Goal: Task Accomplishment & Management: Manage account settings

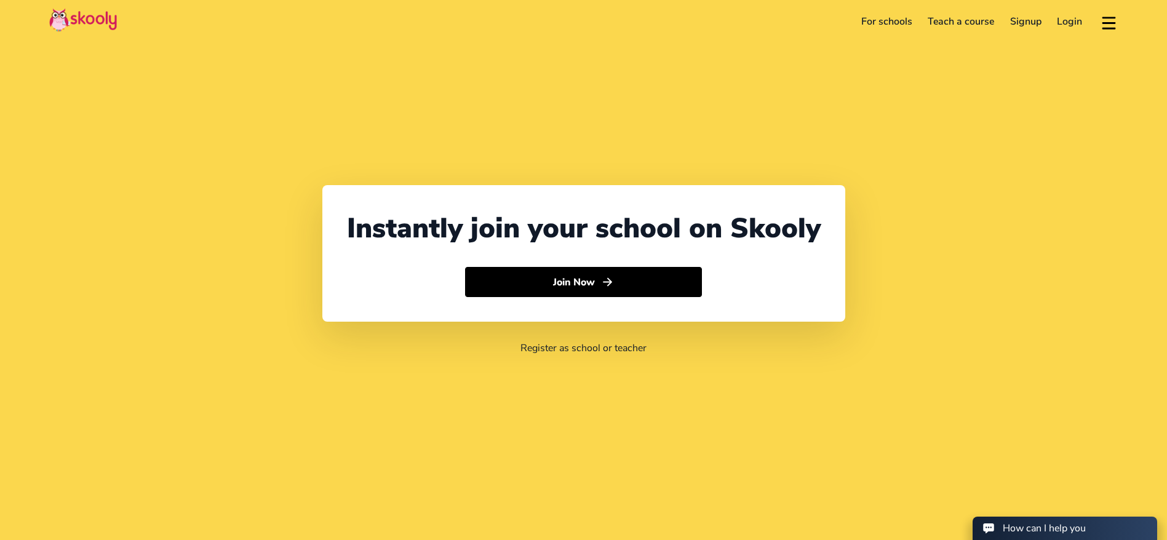
select select "971"
select select "[GEOGRAPHIC_DATA]"
select select "[GEOGRAPHIC_DATA]/[GEOGRAPHIC_DATA]"
click at [1043, 22] on link "Signup" at bounding box center [1025, 22] width 47 height 20
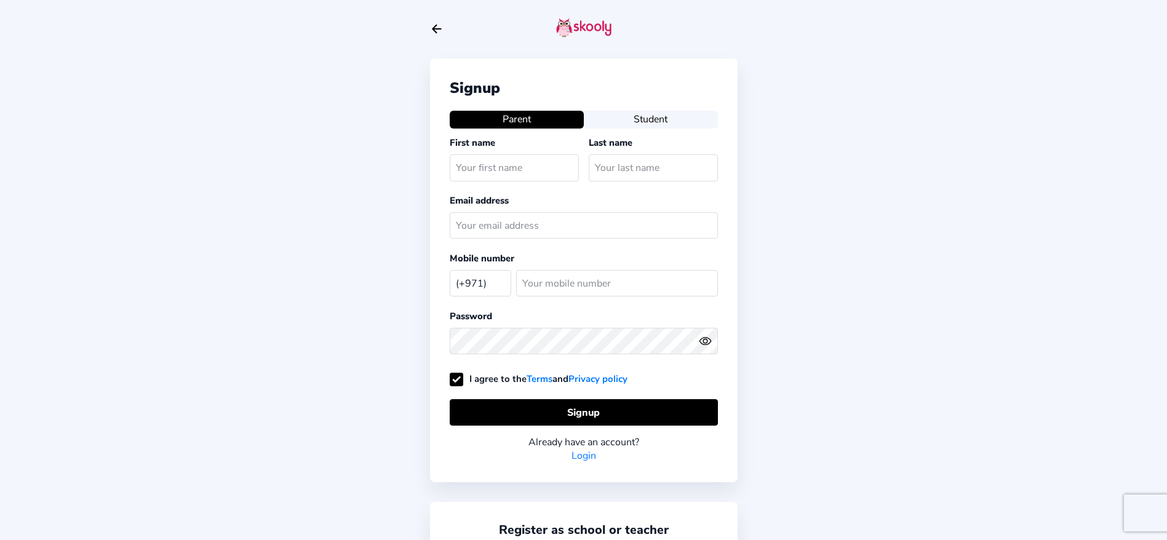
select select "AE"
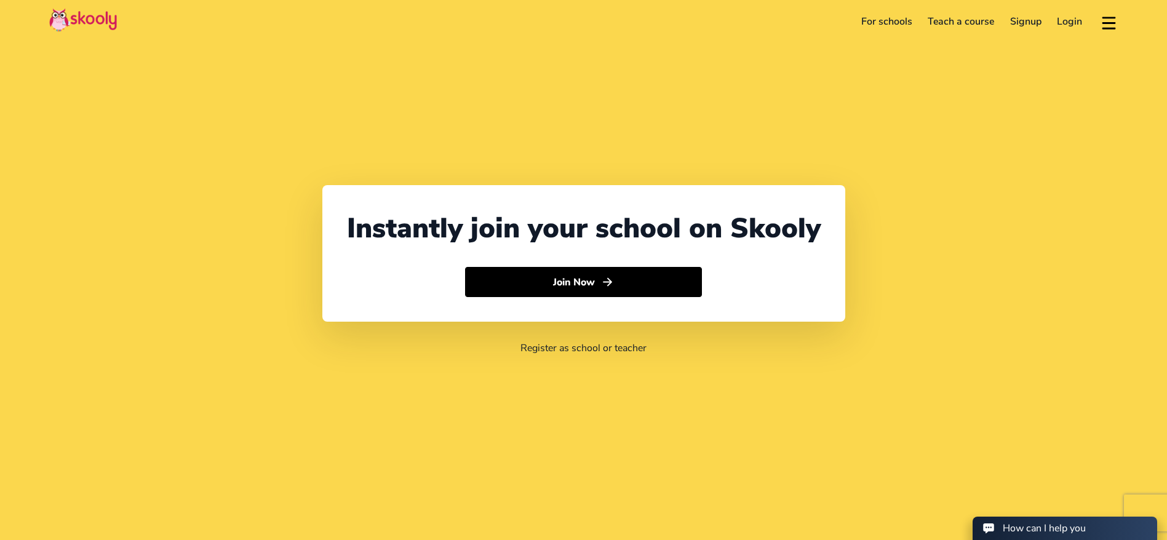
select select "971"
select select "[GEOGRAPHIC_DATA]"
select select "[GEOGRAPHIC_DATA]/[GEOGRAPHIC_DATA]"
click at [1071, 29] on link "Login" at bounding box center [1070, 22] width 41 height 20
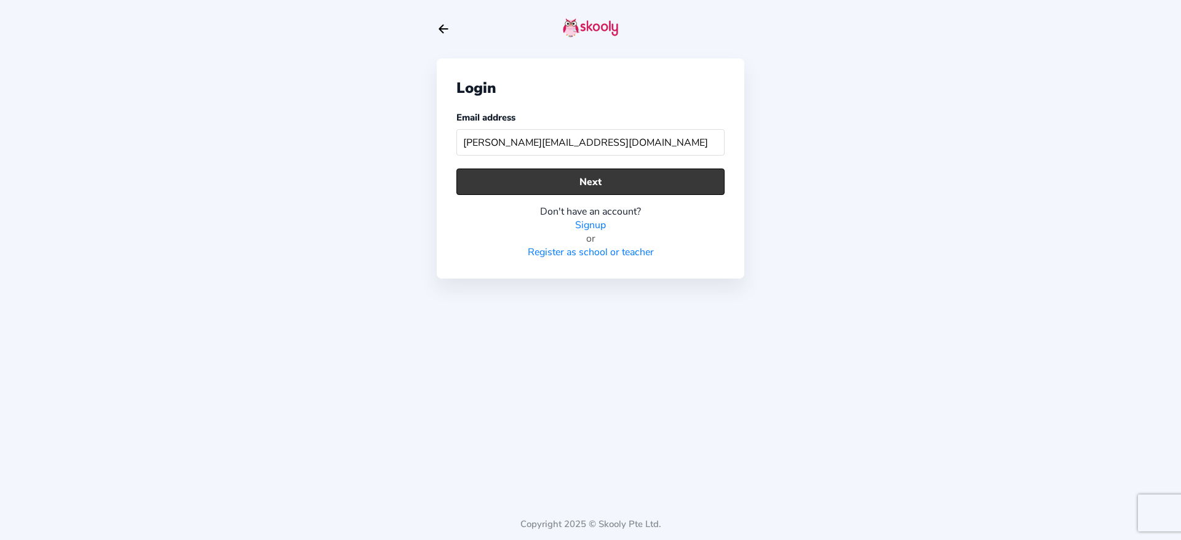
type input "alex.rivabeautyinstitute@gmail.com"
click at [611, 181] on button "Next" at bounding box center [590, 182] width 268 height 26
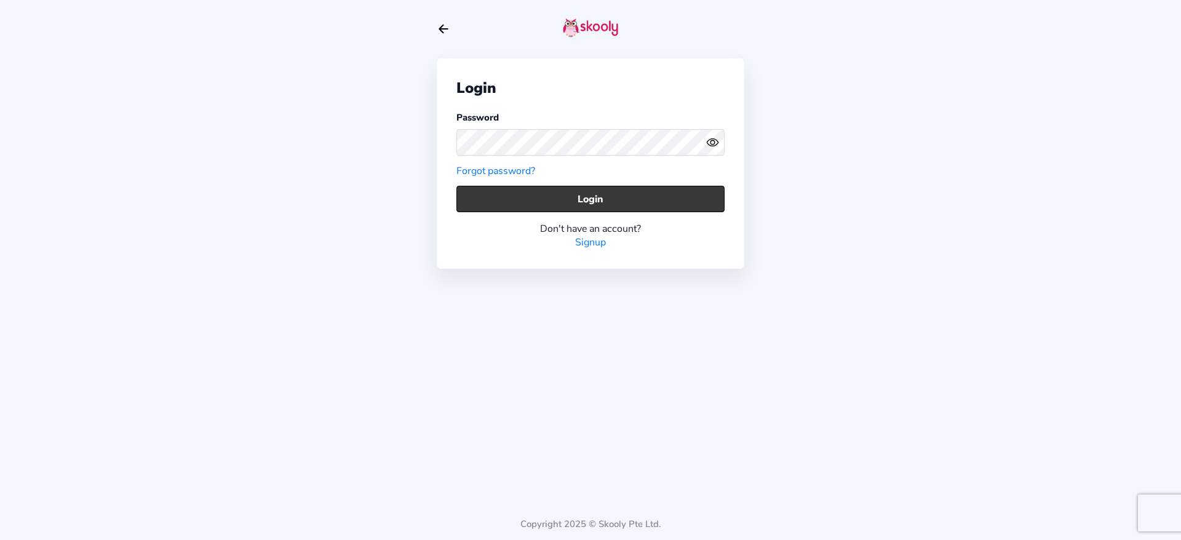
click at [592, 202] on button "Login" at bounding box center [590, 199] width 268 height 26
